Goal: Information Seeking & Learning: Learn about a topic

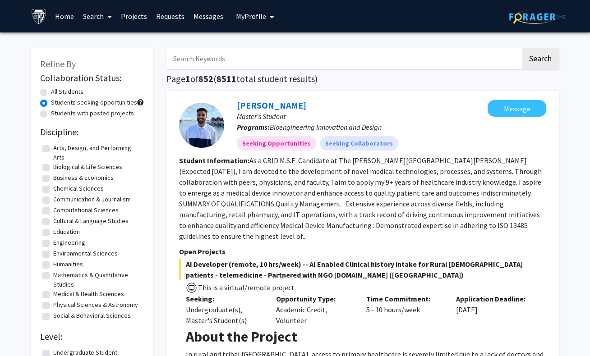
scroll to position [12, 0]
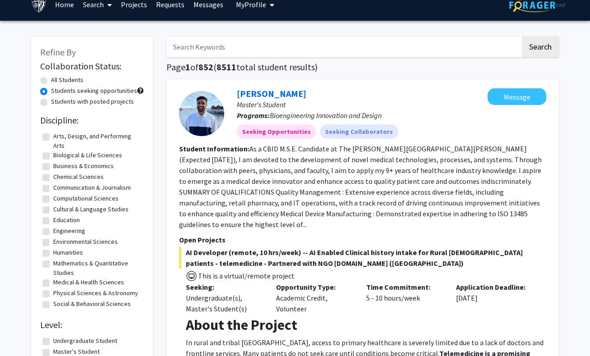
click at [520, 184] on section "Student Information: As a CBID M.S.E. Candidate at The [PERSON_NAME][GEOGRAPHIC…" at bounding box center [362, 186] width 367 height 87
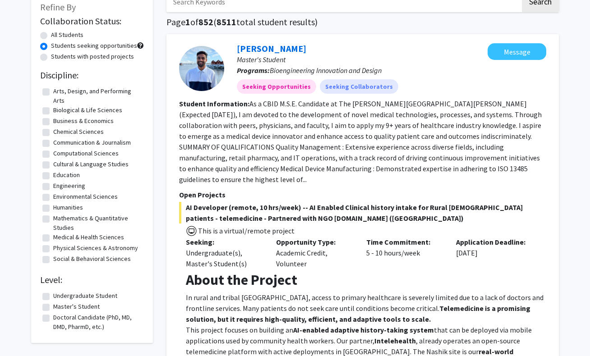
scroll to position [102, 0]
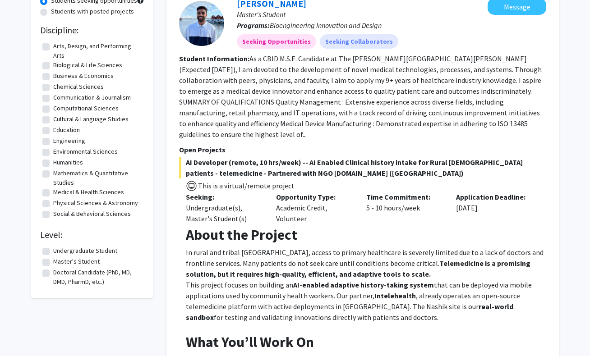
click at [60, 139] on label "Engineering" at bounding box center [69, 140] width 32 height 9
click at [59, 139] on input "Engineering" at bounding box center [56, 139] width 6 height 6
checkbox input "true"
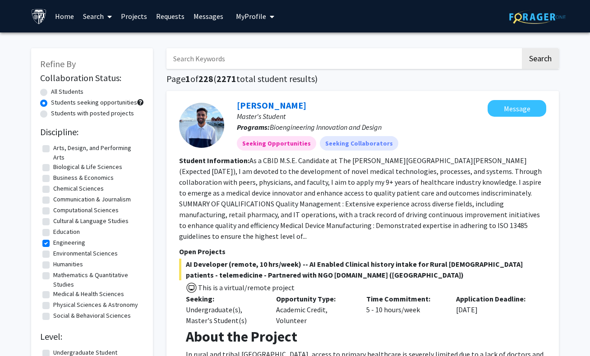
click at [53, 168] on label "Biological & Life Sciences" at bounding box center [87, 166] width 69 height 9
click at [53, 168] on input "Biological & Life Sciences" at bounding box center [56, 165] width 6 height 6
checkbox input "true"
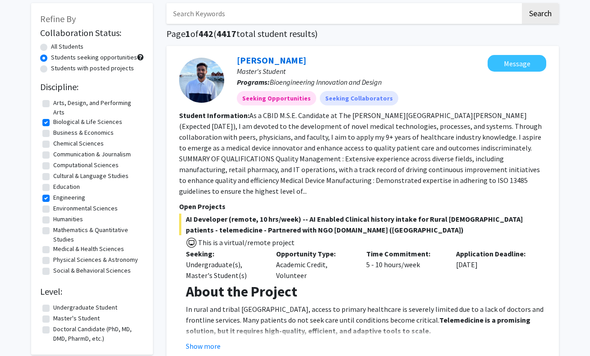
click at [60, 163] on label "Computational Sciences" at bounding box center [85, 165] width 65 height 9
click at [59, 163] on input "Computational Sciences" at bounding box center [56, 164] width 6 height 6
checkbox input "true"
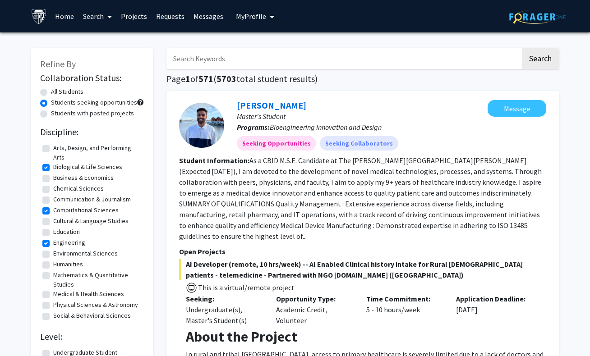
click at [72, 166] on label "Biological & Life Sciences" at bounding box center [87, 166] width 69 height 9
click at [59, 166] on input "Biological & Life Sciences" at bounding box center [56, 165] width 6 height 6
checkbox input "false"
click at [72, 244] on label "Engineering" at bounding box center [69, 242] width 32 height 9
click at [59, 244] on input "Engineering" at bounding box center [56, 241] width 6 height 6
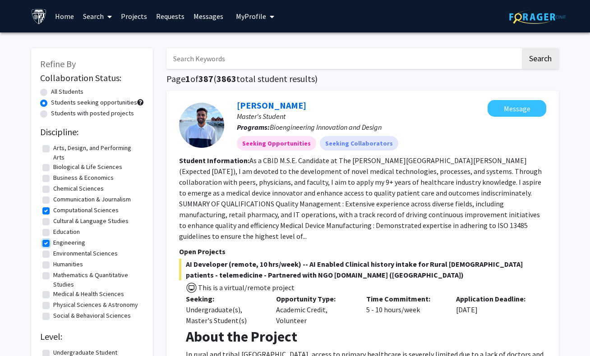
checkbox input "false"
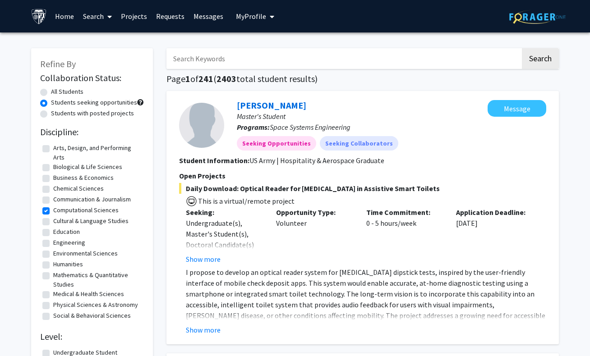
click at [265, 57] on input "Search Keywords" at bounding box center [343, 58] width 354 height 21
type input "python developer"
click at [522, 48] on button "Search" at bounding box center [540, 58] width 37 height 21
radio input "true"
checkbox input "false"
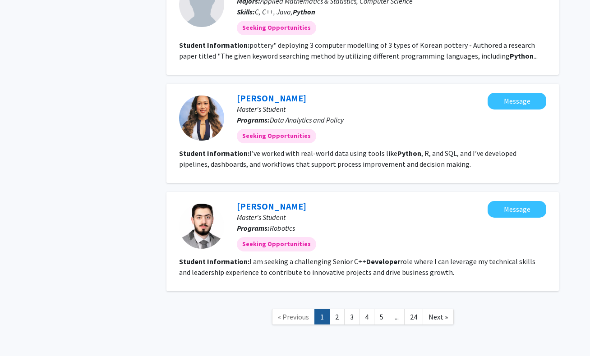
scroll to position [1145, 0]
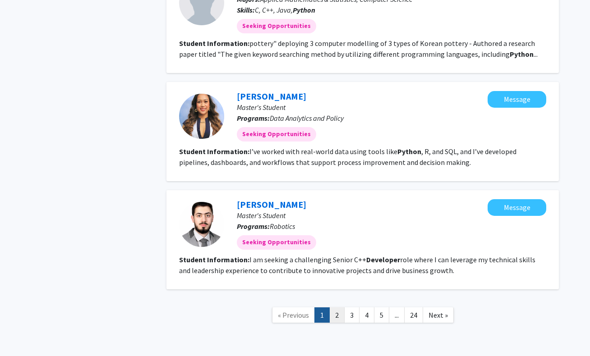
click at [335, 308] on link "2" at bounding box center [336, 316] width 15 height 16
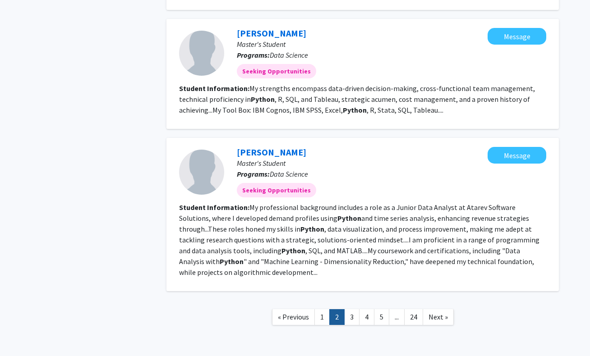
scroll to position [1027, 0]
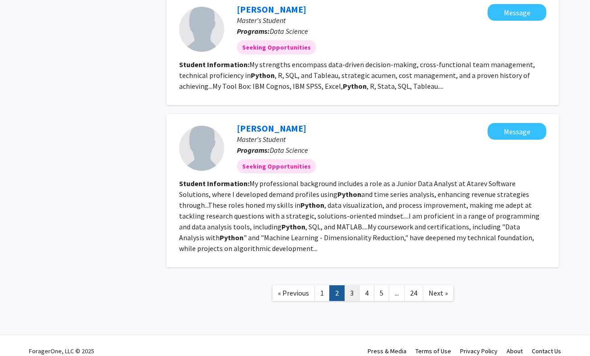
click at [355, 285] on link "3" at bounding box center [351, 293] width 15 height 16
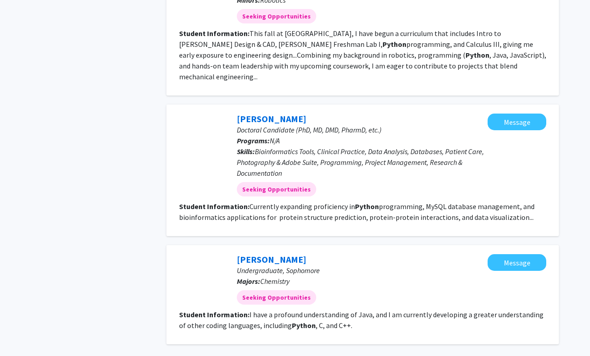
scroll to position [984, 0]
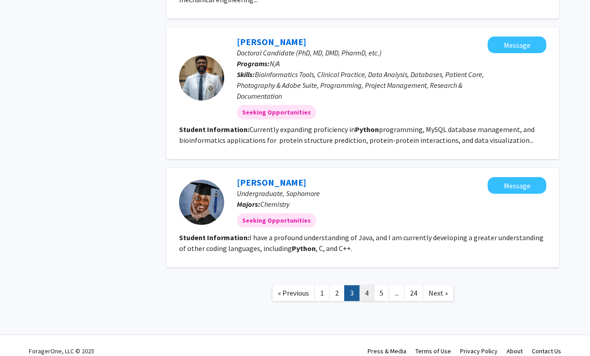
click at [367, 285] on link "4" at bounding box center [366, 293] width 15 height 16
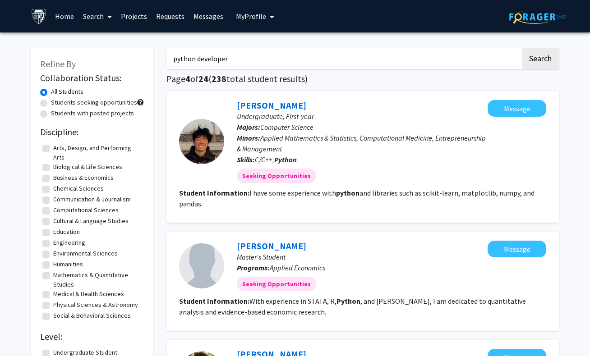
click at [248, 58] on input "python developer" at bounding box center [343, 58] width 354 height 21
click at [522, 48] on button "Search" at bounding box center [540, 58] width 37 height 21
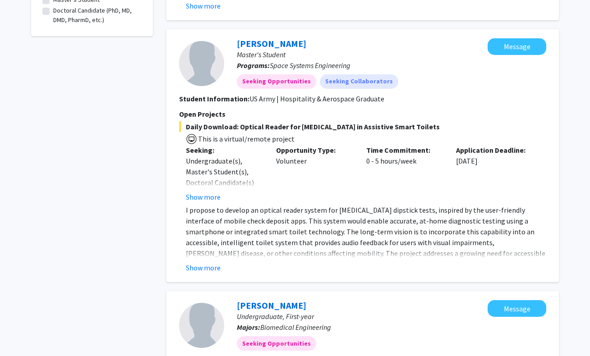
scroll to position [361, 0]
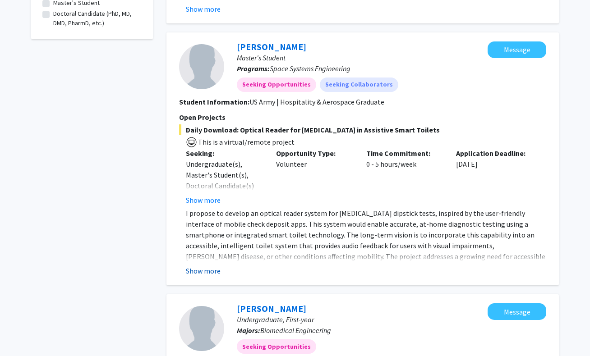
click at [195, 271] on button "Show more" at bounding box center [203, 271] width 35 height 11
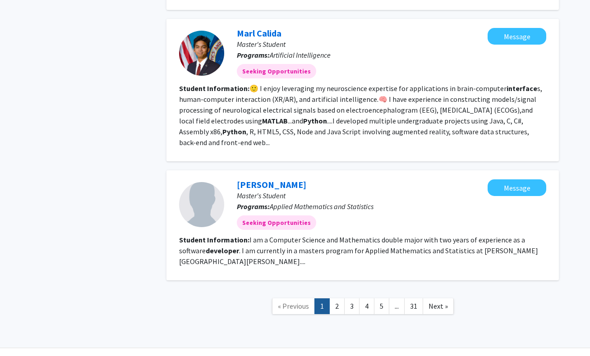
scroll to position [1353, 0]
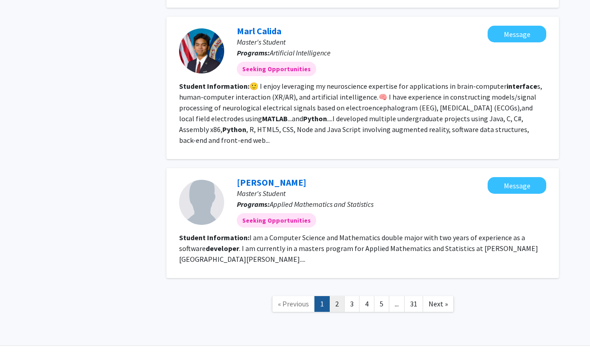
click at [333, 296] on link "2" at bounding box center [336, 304] width 15 height 16
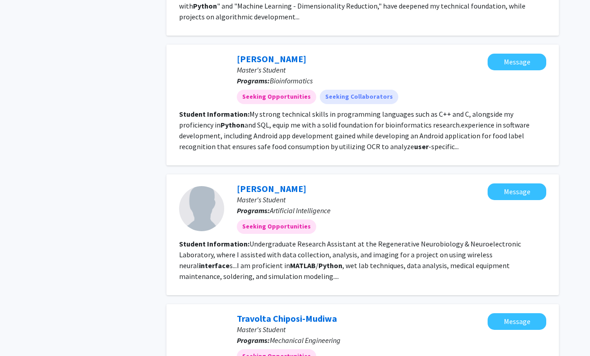
scroll to position [1155, 0]
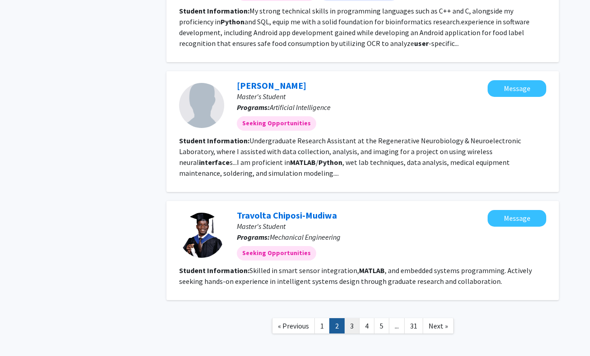
click at [353, 318] on link "3" at bounding box center [351, 326] width 15 height 16
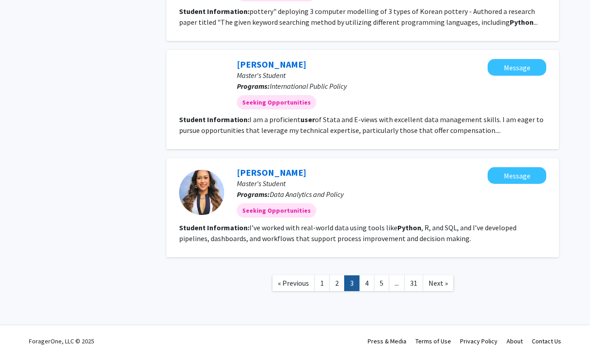
scroll to position [962, 0]
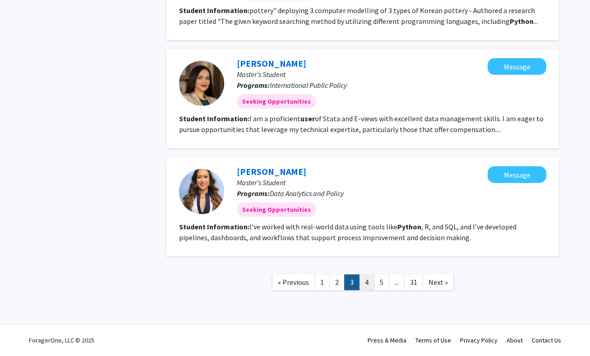
click at [368, 285] on link "4" at bounding box center [366, 283] width 15 height 16
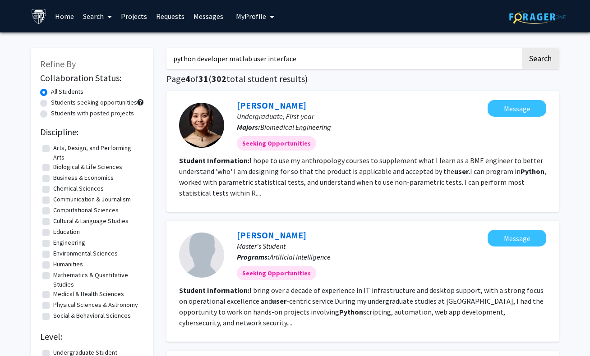
drag, startPoint x: 313, startPoint y: 63, endPoint x: 149, endPoint y: 55, distance: 163.9
type input "o"
type input "software developer python matlab"
click at [522, 48] on button "Search" at bounding box center [540, 58] width 37 height 21
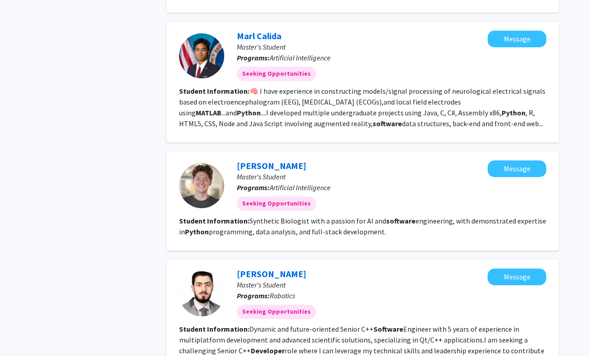
scroll to position [902, 0]
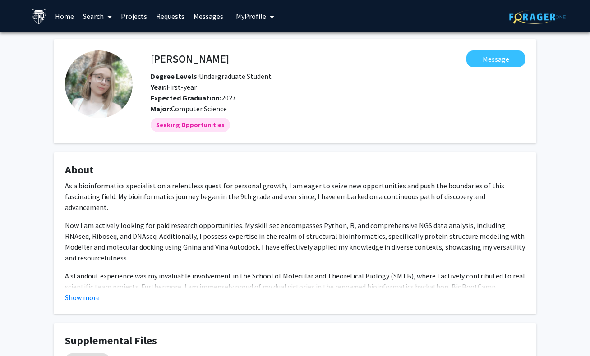
click at [100, 298] on div "Show more" at bounding box center [295, 297] width 460 height 11
click at [93, 295] on button "Show more" at bounding box center [82, 297] width 35 height 11
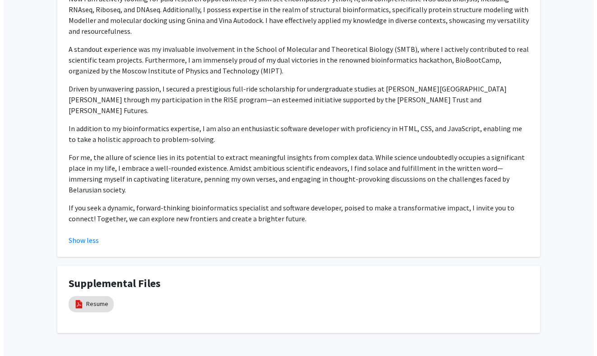
scroll to position [228, 0]
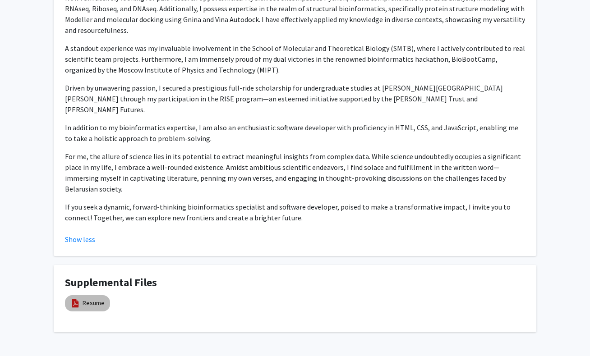
click at [92, 295] on mat-chip "Resume" at bounding box center [87, 303] width 45 height 16
click at [92, 299] on link "Resume" at bounding box center [94, 303] width 22 height 9
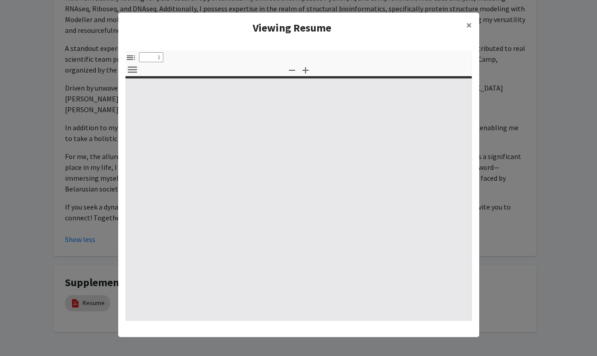
select select "custom"
type input "0"
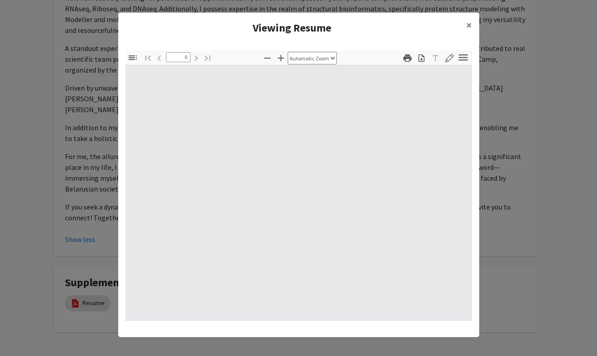
select select "custom"
type input "1"
select select "auto"
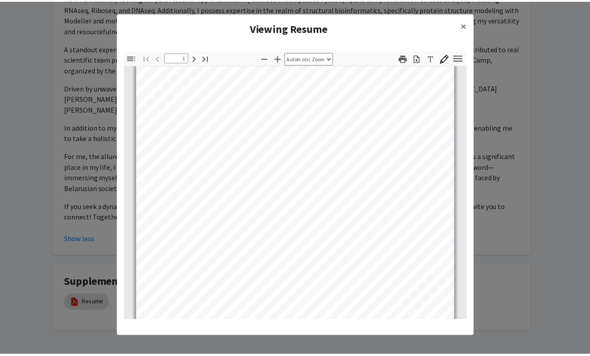
scroll to position [46, 0]
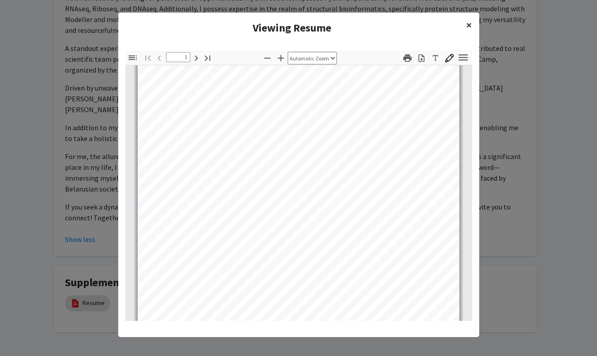
click at [460, 21] on button "×" at bounding box center [469, 25] width 20 height 25
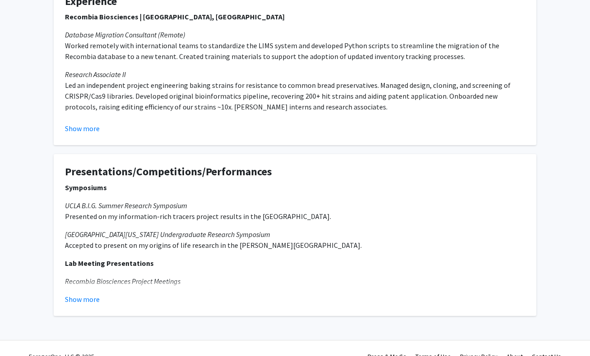
scroll to position [372, 0]
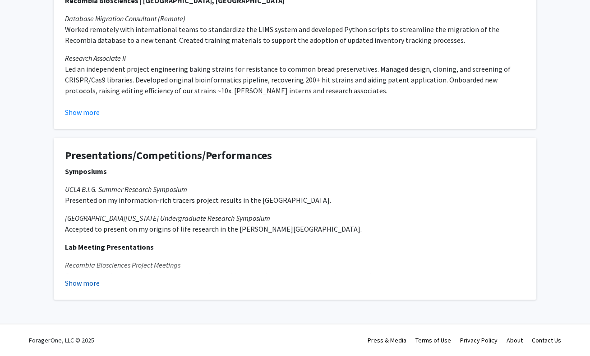
click at [84, 284] on button "Show more" at bounding box center [82, 283] width 35 height 11
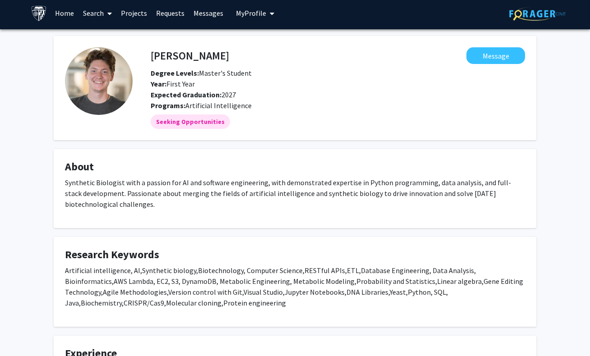
scroll to position [0, 0]
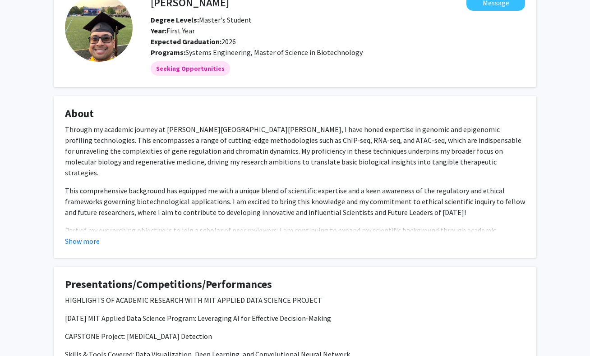
scroll to position [45, 0]
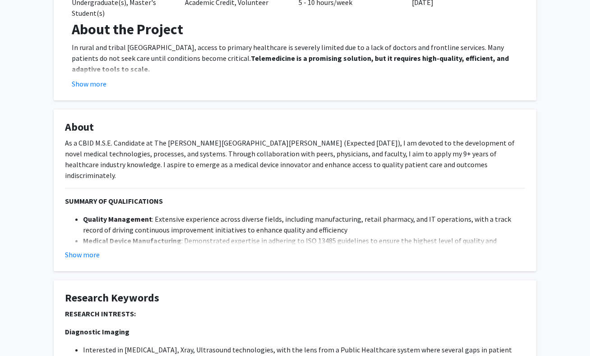
scroll to position [271, 0]
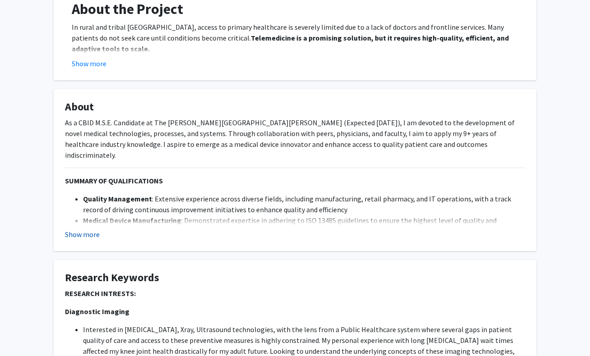
click at [89, 235] on button "Show more" at bounding box center [82, 234] width 35 height 11
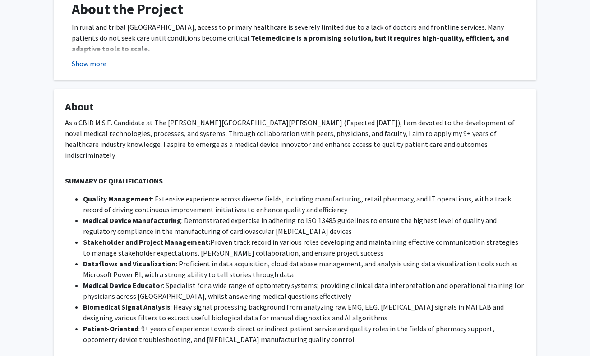
click at [89, 58] on button "Show more" at bounding box center [89, 63] width 35 height 11
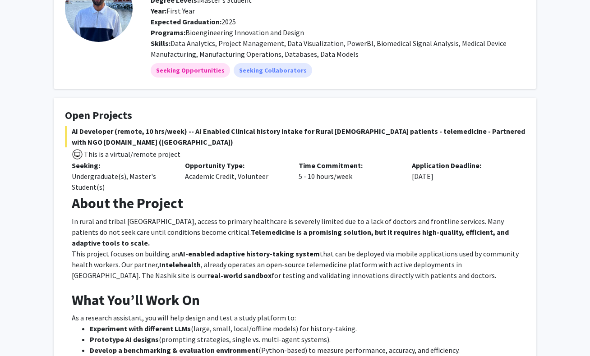
scroll to position [0, 0]
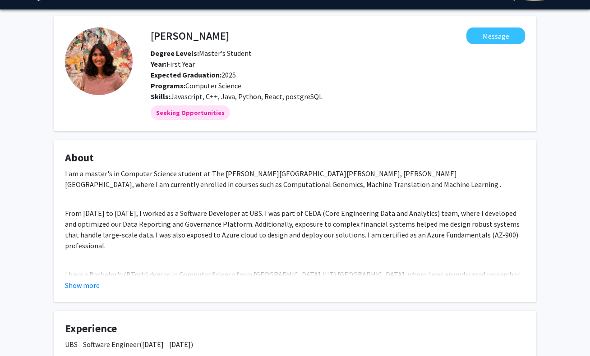
scroll to position [45, 0]
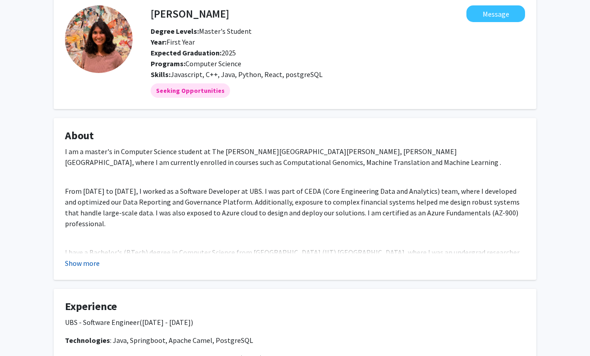
click at [78, 261] on button "Show more" at bounding box center [82, 263] width 35 height 11
